Goal: Information Seeking & Learning: Understand process/instructions

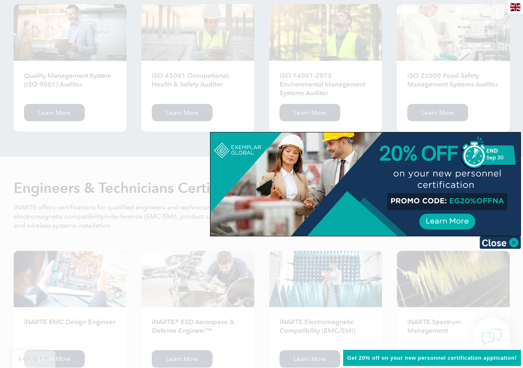
scroll to position [910, 0]
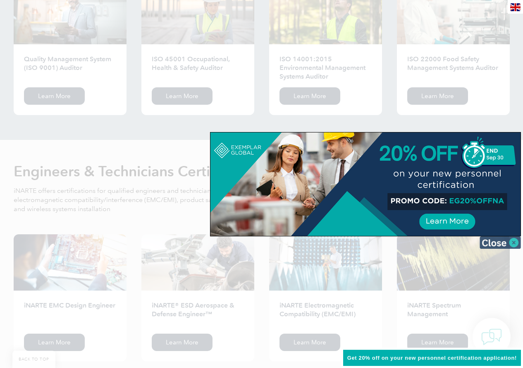
click at [515, 243] on img at bounding box center [500, 242] width 41 height 12
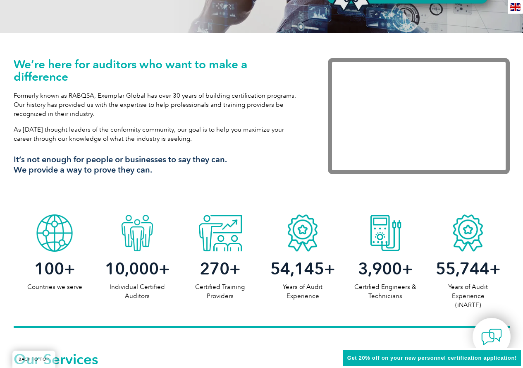
scroll to position [0, 0]
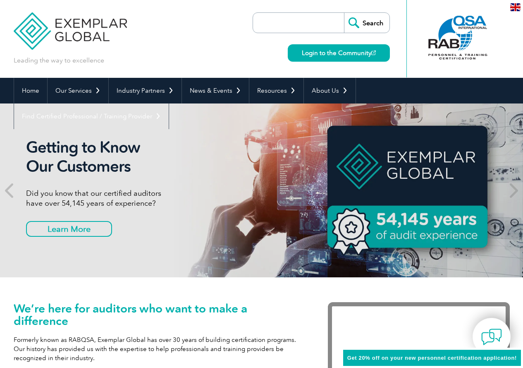
click at [330, 22] on input "search" at bounding box center [300, 23] width 87 height 20
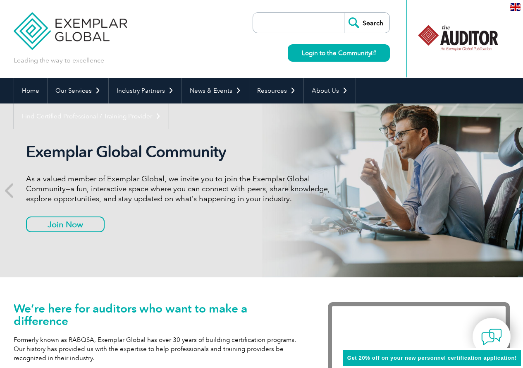
click at [293, 29] on input "search" at bounding box center [300, 23] width 87 height 20
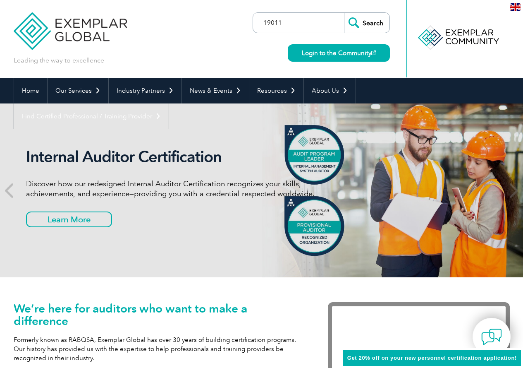
type input "19011"
click at [344, 13] on input "Search" at bounding box center [367, 23] width 46 height 20
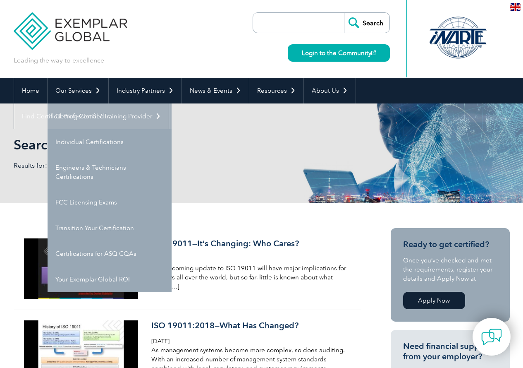
click at [97, 117] on link "Getting Certified" at bounding box center [110, 116] width 124 height 26
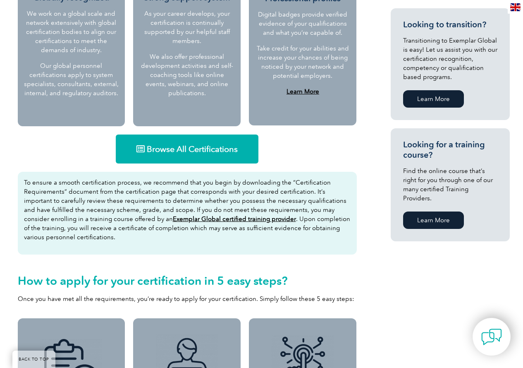
scroll to position [447, 0]
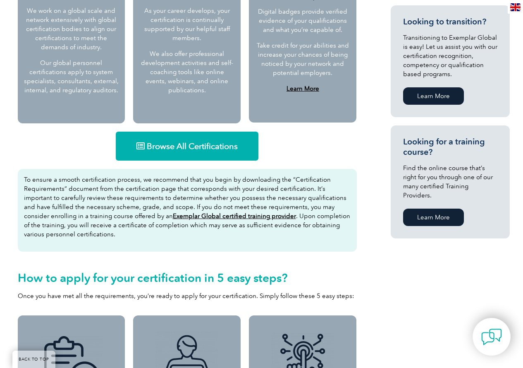
click at [219, 148] on span "Browse All Certifications" at bounding box center [192, 146] width 91 height 8
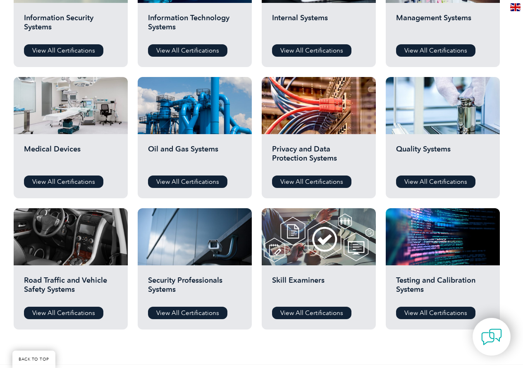
scroll to position [445, 0]
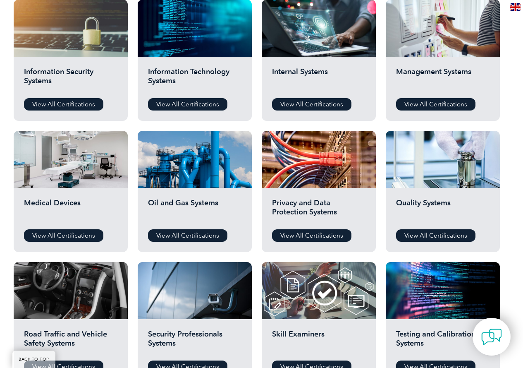
click at [84, 66] on div "Information Security Systems View All Certifications" at bounding box center [71, 89] width 114 height 64
click at [67, 106] on link "View All Certifications" at bounding box center [63, 104] width 79 height 12
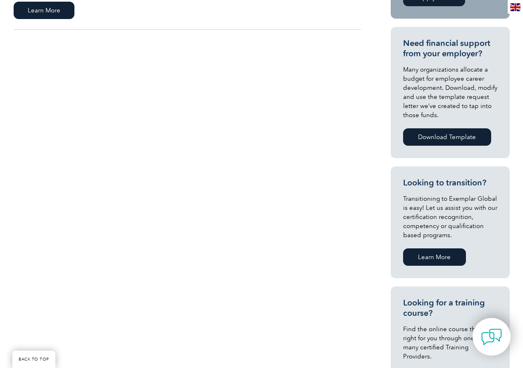
scroll to position [166, 0]
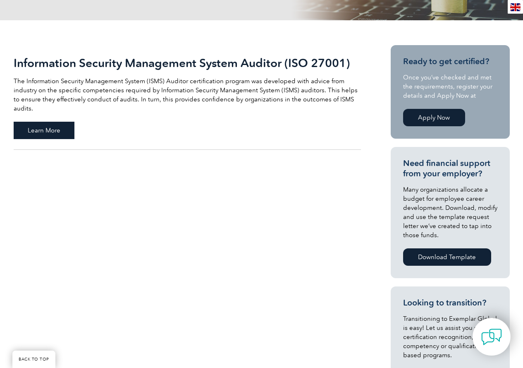
click at [30, 122] on span "Learn More" at bounding box center [44, 130] width 61 height 17
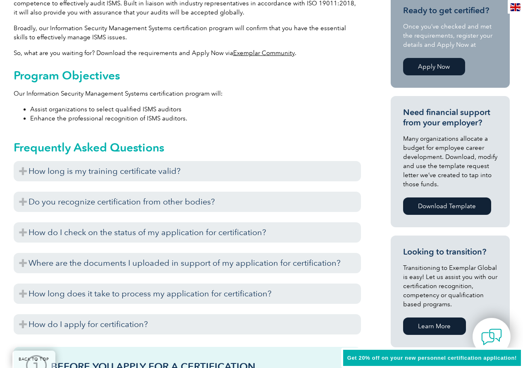
scroll to position [331, 0]
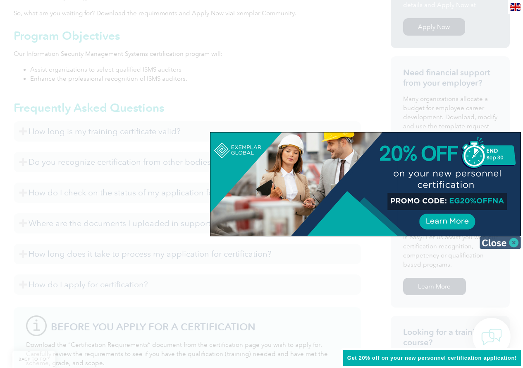
click at [513, 243] on img at bounding box center [500, 242] width 41 height 12
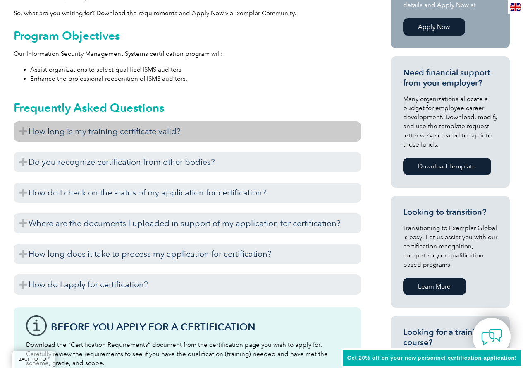
click at [23, 133] on h3 "How long is my training certificate valid?" at bounding box center [188, 131] width 348 height 20
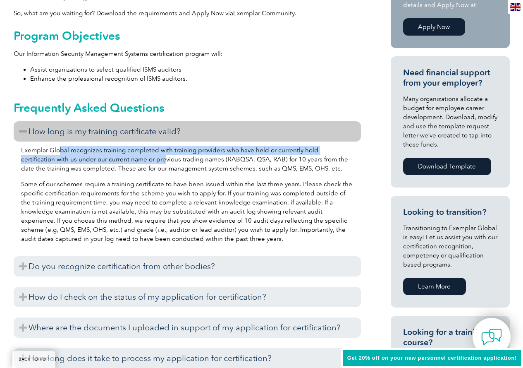
drag, startPoint x: 59, startPoint y: 152, endPoint x: 141, endPoint y: 159, distance: 82.2
click at [130, 158] on p "Exemplar Global recognizes training completed with training providers who have …" at bounding box center [187, 159] width 333 height 27
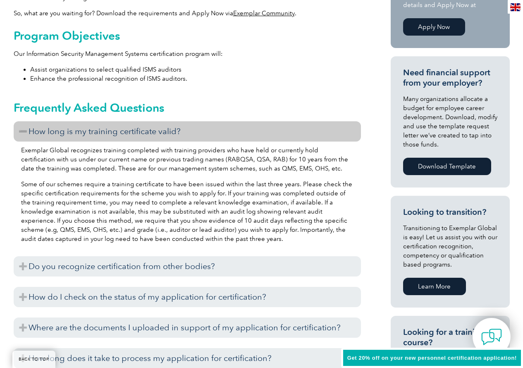
click at [189, 158] on p "Exemplar Global recognizes training completed with training providers who have …" at bounding box center [187, 159] width 333 height 27
drag, startPoint x: 263, startPoint y: 150, endPoint x: 305, endPoint y: 152, distance: 41.4
click at [297, 151] on p "Exemplar Global recognizes training completed with training providers who have …" at bounding box center [187, 159] width 333 height 27
drag, startPoint x: 57, startPoint y: 161, endPoint x: 78, endPoint y: 164, distance: 20.9
click at [77, 163] on p "Exemplar Global recognizes training completed with training providers who have …" at bounding box center [187, 159] width 333 height 27
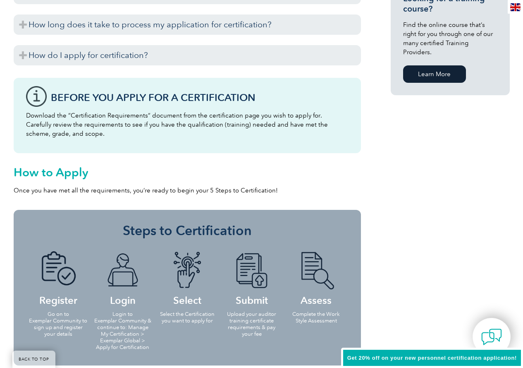
scroll to position [704, 0]
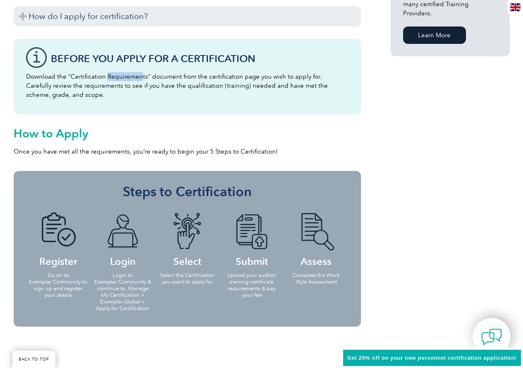
drag, startPoint x: 106, startPoint y: 75, endPoint x: 164, endPoint y: 75, distance: 57.9
click at [152, 77] on p "Download the “Certification Requirements” document from the certification page …" at bounding box center [187, 85] width 323 height 27
drag, startPoint x: 196, startPoint y: 149, endPoint x: 222, endPoint y: 148, distance: 26.5
click at [219, 148] on p "Once you have met all the requirements, you’re ready to begin your 5 Steps to C…" at bounding box center [188, 151] width 348 height 9
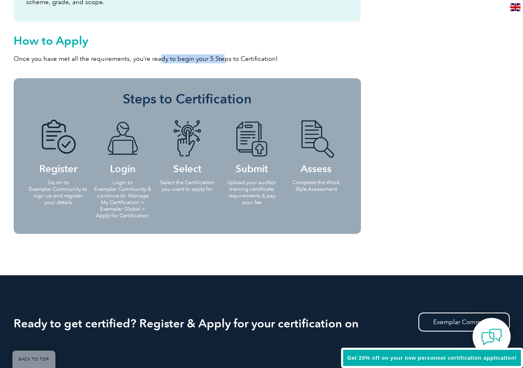
scroll to position [786, 0]
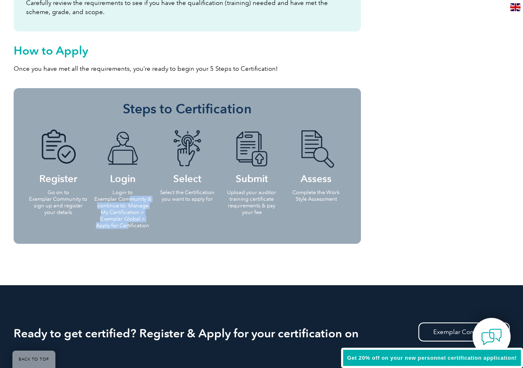
drag, startPoint x: 128, startPoint y: 200, endPoint x: 130, endPoint y: 226, distance: 25.7
click at [130, 226] on p "Login to Exemplar Community & continue to: Manage My Certification > Exemplar G…" at bounding box center [123, 209] width 60 height 40
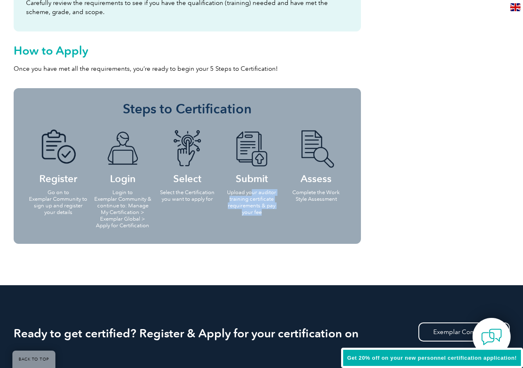
click at [266, 214] on p "Upload your auditor training certificate requirements & pay your fee" at bounding box center [252, 202] width 60 height 26
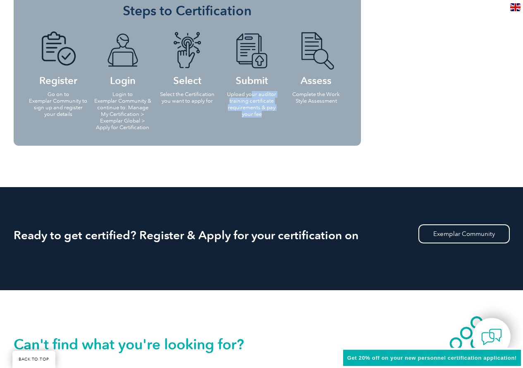
scroll to position [869, 0]
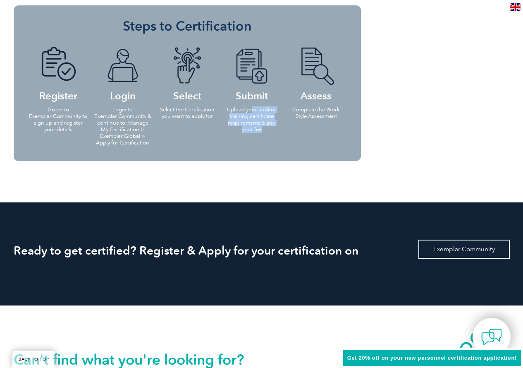
click at [479, 249] on link "Exemplar Community" at bounding box center [464, 249] width 91 height 19
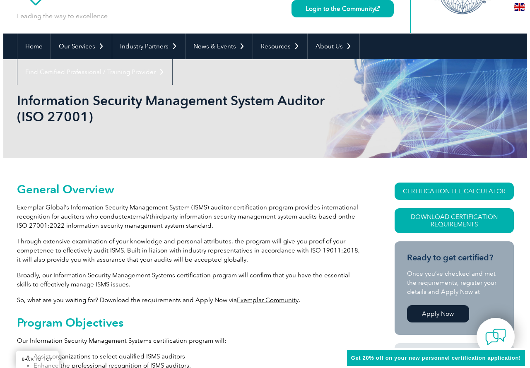
scroll to position [41, 0]
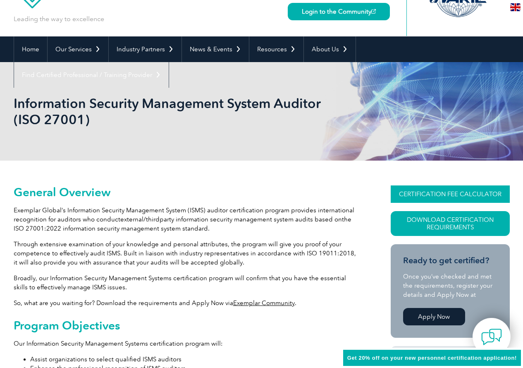
click at [440, 195] on link "CERTIFICATION FEE CALCULATOR" at bounding box center [450, 193] width 119 height 17
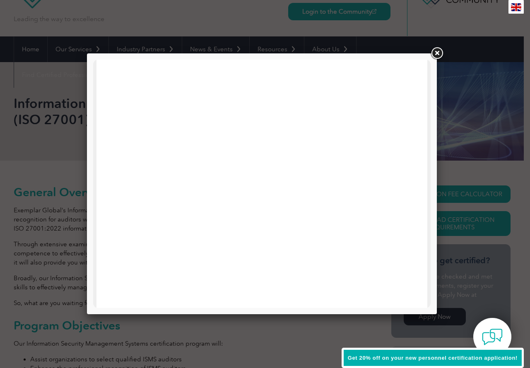
scroll to position [248, 0]
click at [416, 154] on div at bounding box center [261, 132] width 331 height 643
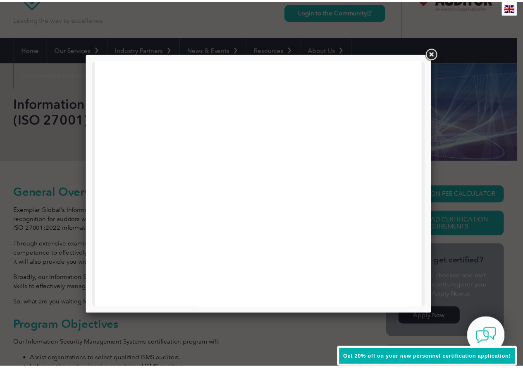
scroll to position [0, 0]
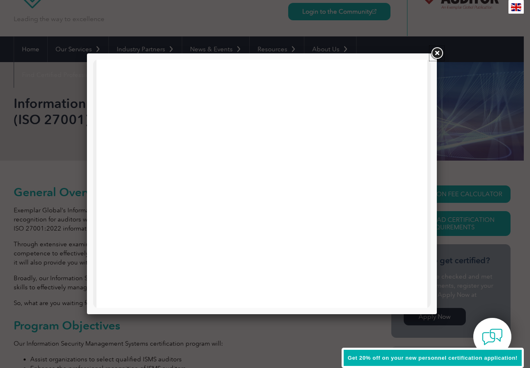
click at [438, 53] on link at bounding box center [436, 53] width 15 height 15
